Goal: Information Seeking & Learning: Learn about a topic

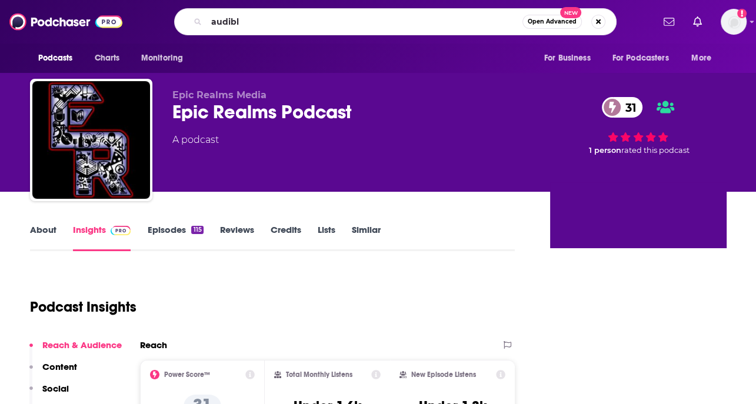
type input "audible"
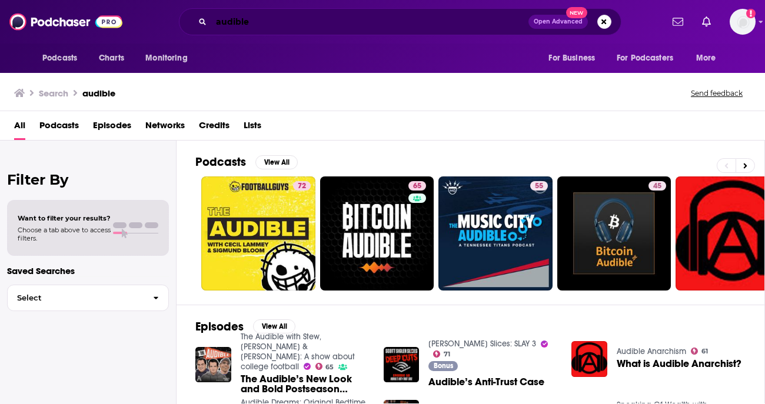
drag, startPoint x: 352, startPoint y: 22, endPoint x: 345, endPoint y: 24, distance: 7.4
click at [350, 23] on input "audible" at bounding box center [369, 21] width 317 height 19
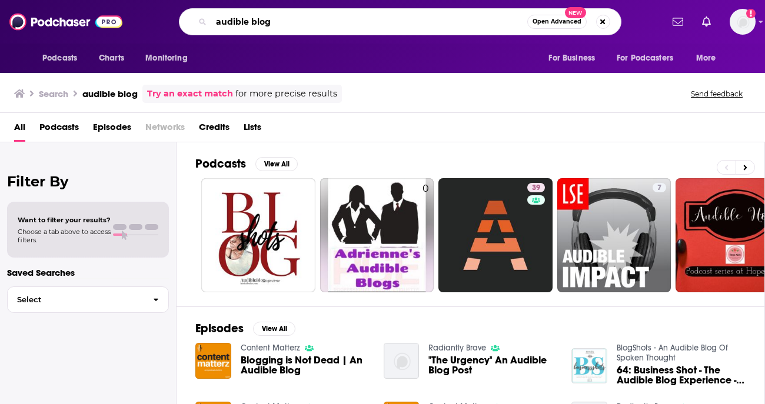
drag, startPoint x: 295, startPoint y: 19, endPoint x: 122, endPoint y: 4, distance: 173.0
click at [122, 16] on div "Podcasts Charts Monitoring audible blog Open Advanced New For Business For Podc…" at bounding box center [382, 22] width 765 height 44
type input "[PERSON_NAME] and [PERSON_NAME] poured over"
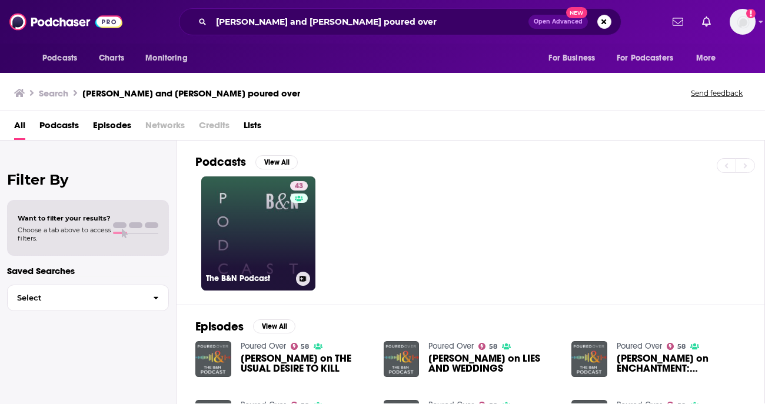
click at [276, 239] on link "43 The B&N Podcast" at bounding box center [258, 233] width 114 height 114
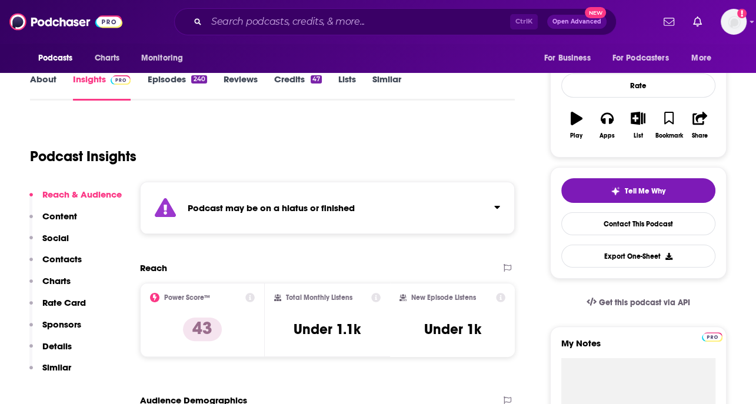
scroll to position [235, 0]
